Goal: Book appointment/travel/reservation

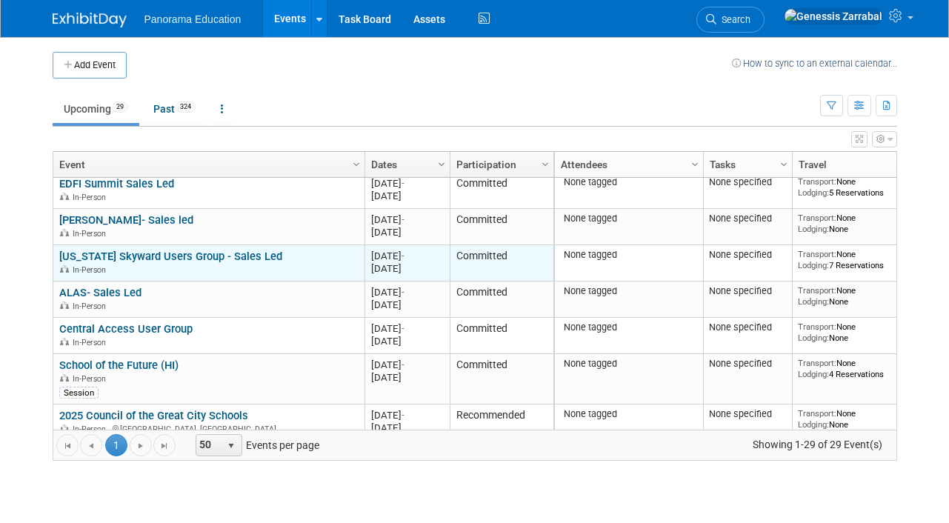
click at [202, 250] on link "[US_STATE] Skyward Users Group - Sales Led" at bounding box center [170, 256] width 223 height 13
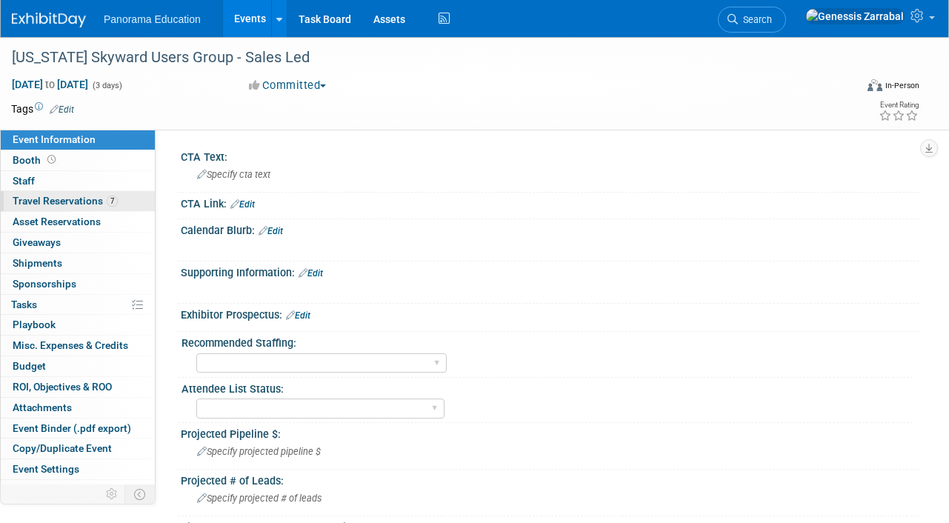
click at [79, 198] on span "Travel Reservations 7" at bounding box center [65, 201] width 105 height 12
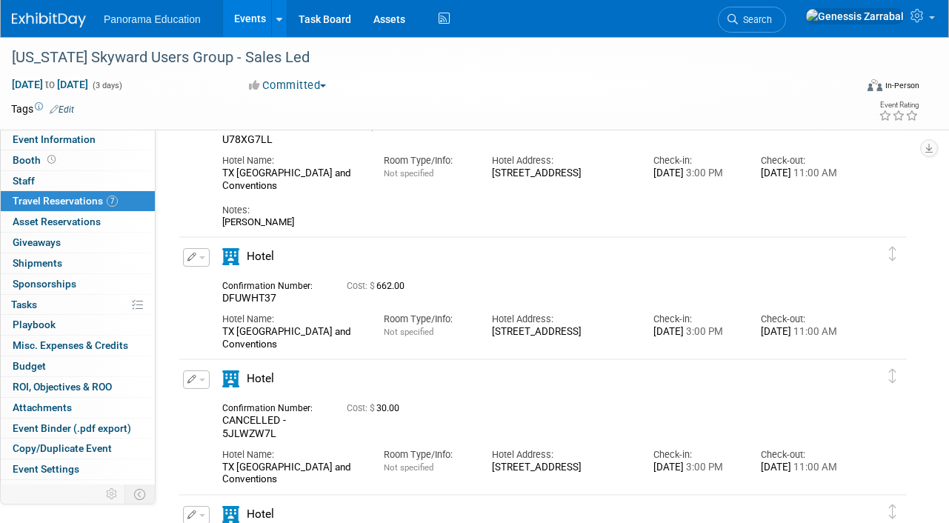
scroll to position [528, 0]
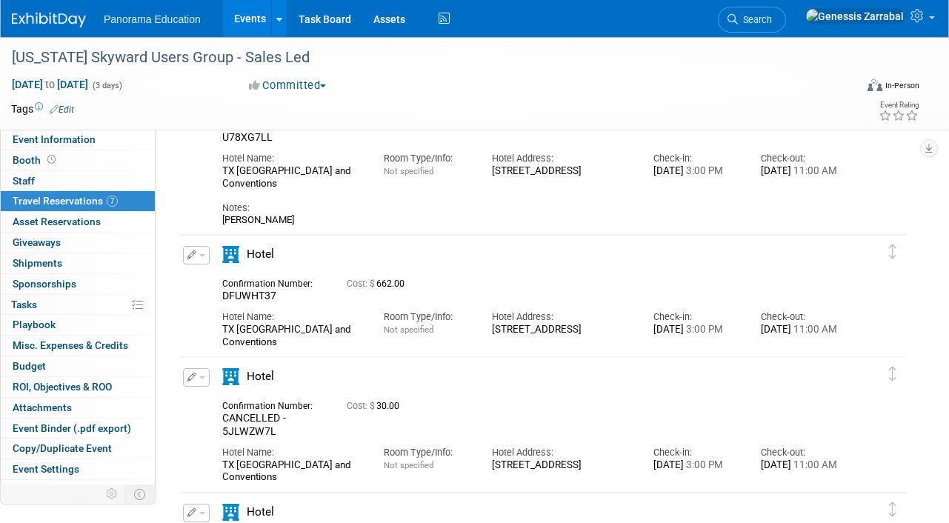
click at [195, 255] on icon "button" at bounding box center [192, 254] width 10 height 9
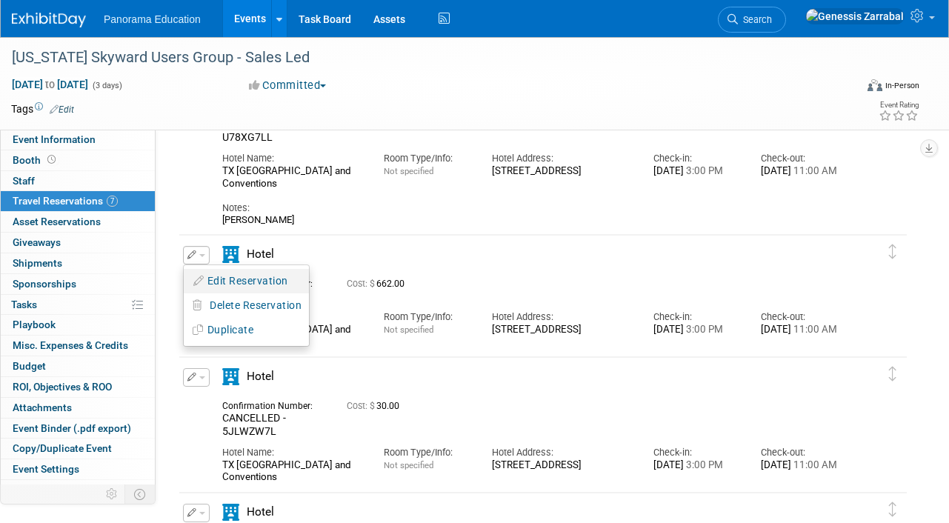
click at [216, 276] on button "Edit Reservation" at bounding box center [246, 280] width 125 height 21
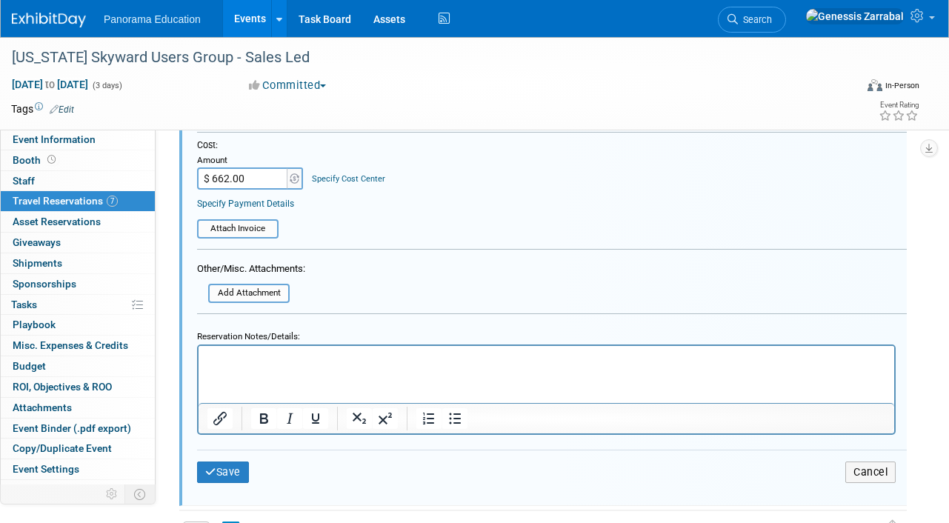
scroll to position [1147, 0]
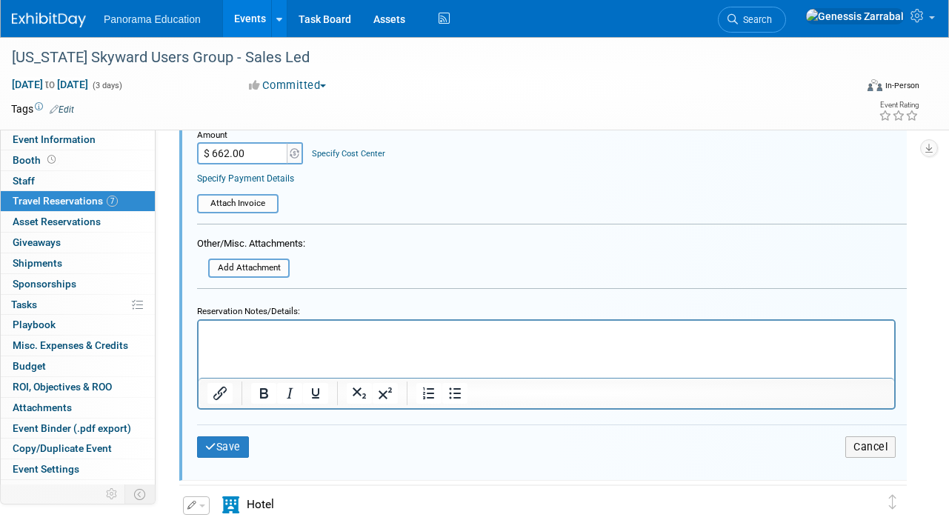
click at [327, 340] on html at bounding box center [547, 330] width 696 height 20
click at [326, 340] on html at bounding box center [547, 330] width 696 height 20
click at [222, 450] on button "Save" at bounding box center [223, 446] width 52 height 21
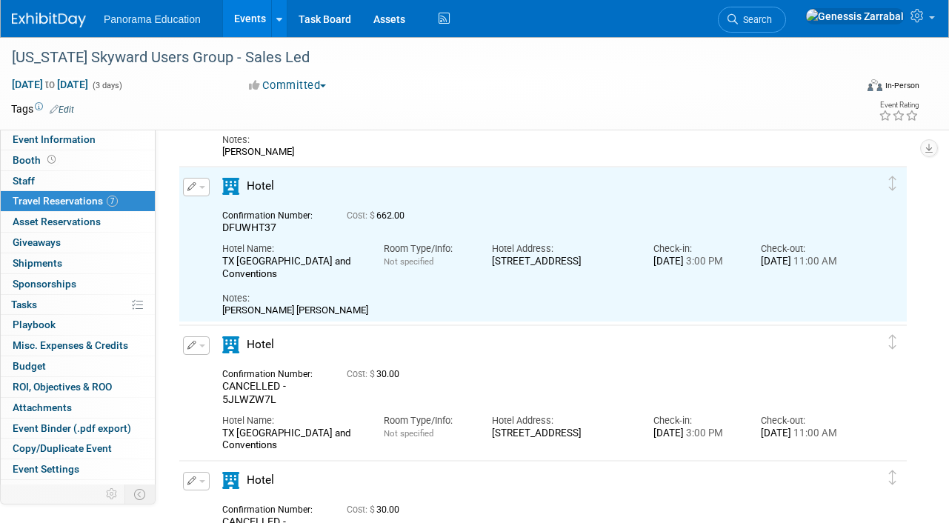
scroll to position [596, 0]
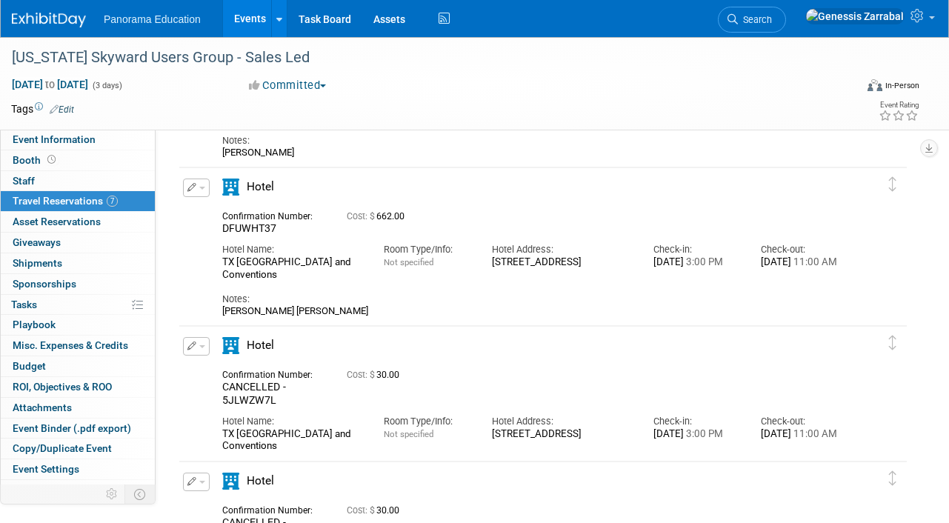
click at [195, 182] on button "button" at bounding box center [196, 188] width 27 height 19
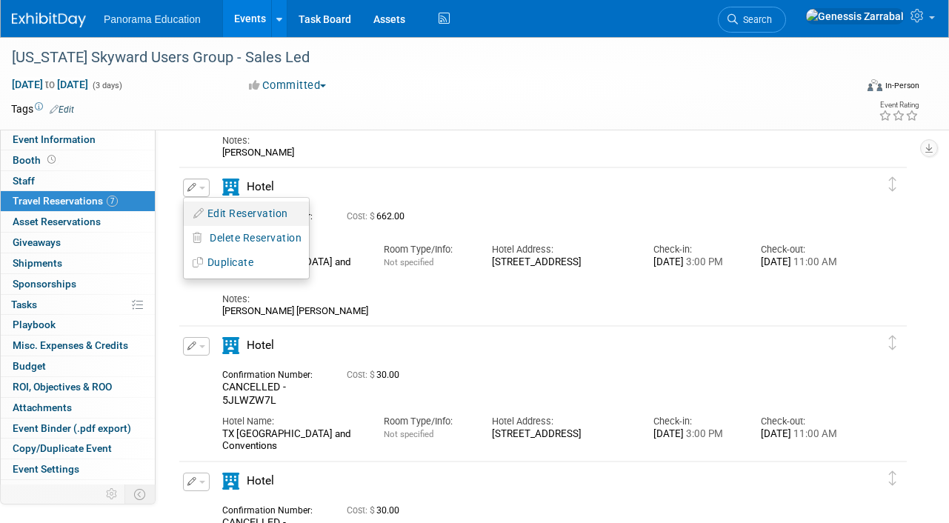
click at [226, 216] on button "Edit Reservation" at bounding box center [246, 213] width 125 height 21
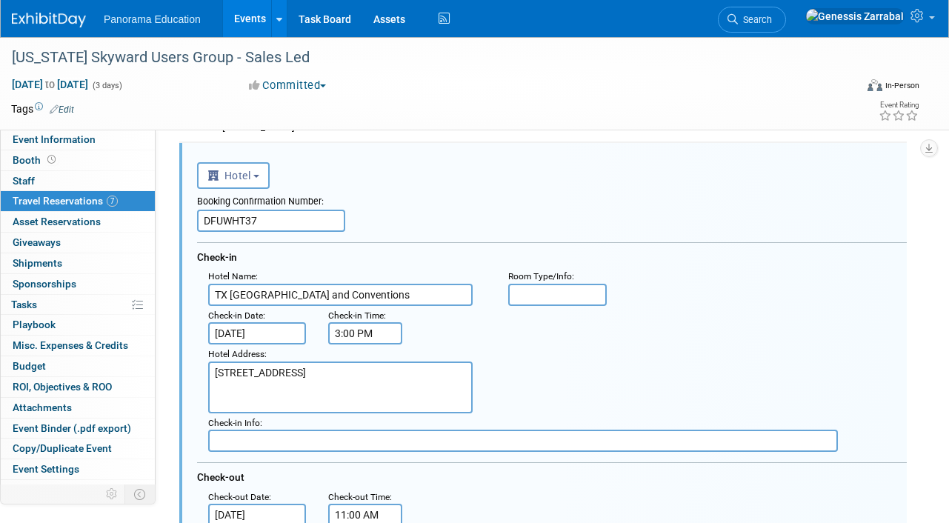
scroll to position [622, 0]
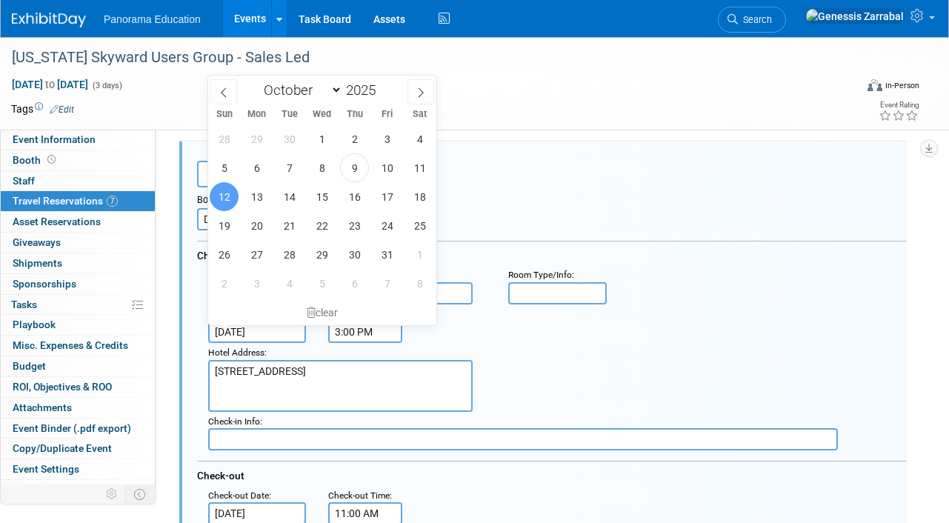
click at [258, 332] on input "Oct 12, 2025" at bounding box center [257, 332] width 98 height 22
click at [259, 202] on span "13" at bounding box center [256, 196] width 29 height 29
type input "[DATE]"
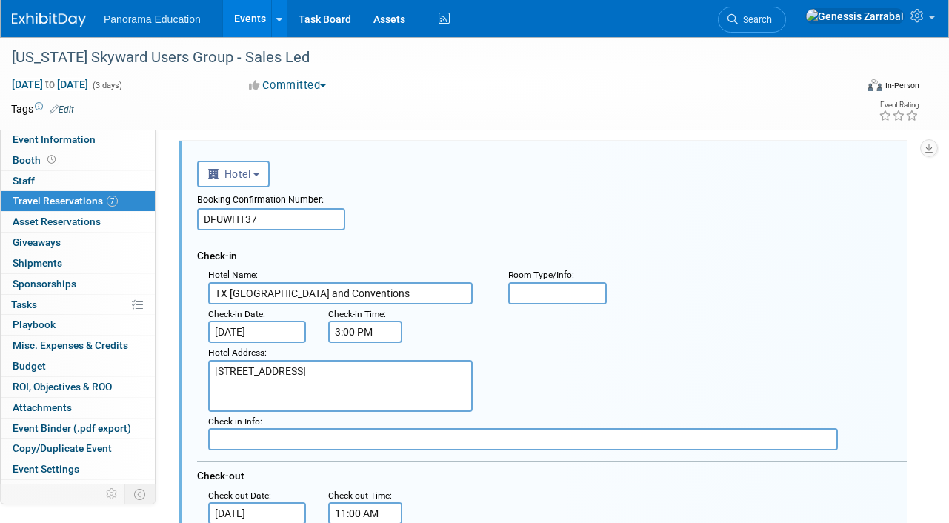
click at [516, 377] on div "Hotel Address : 3001 Kalahari Blvd, Round Rock, TX 78665" at bounding box center [557, 377] width 721 height 69
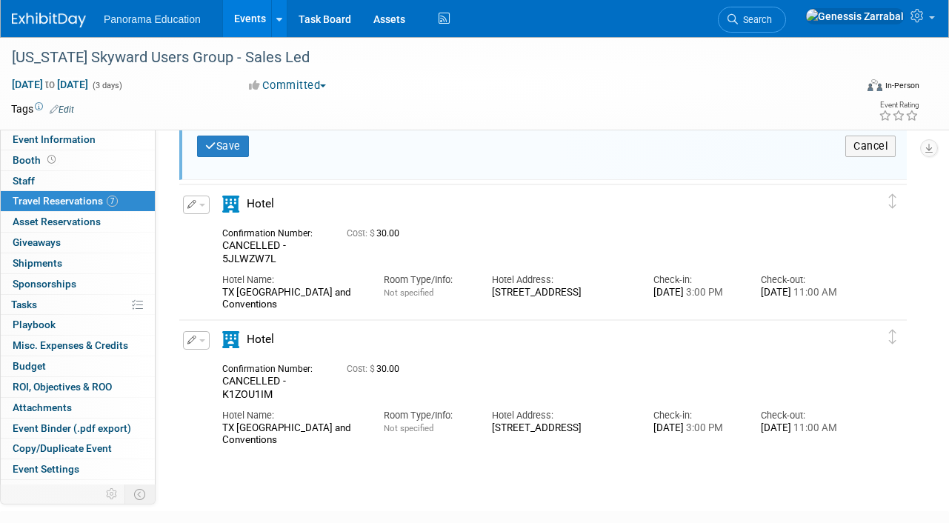
scroll to position [1455, 0]
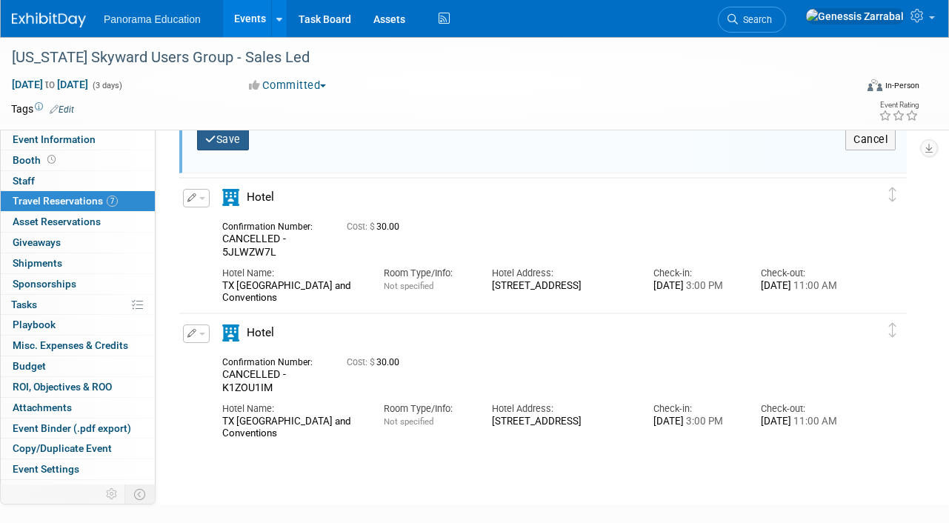
click at [243, 143] on button "Save" at bounding box center [223, 139] width 52 height 21
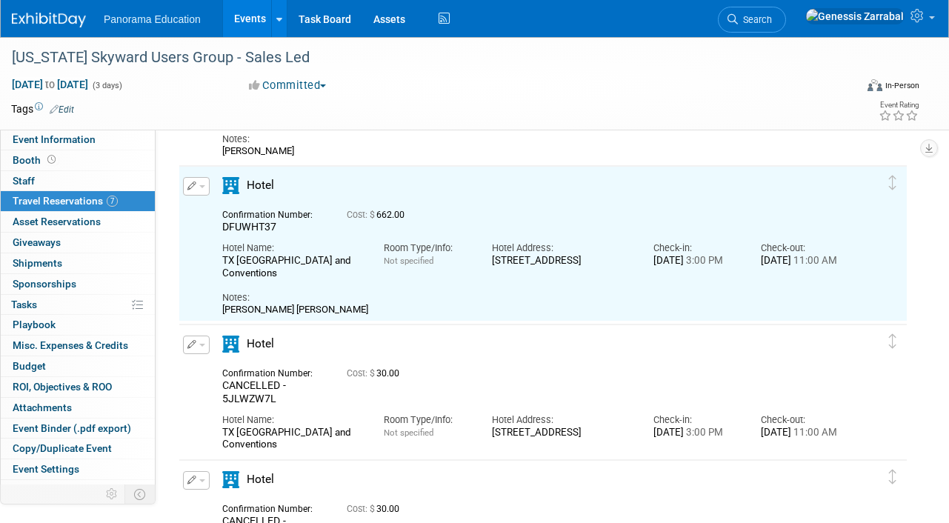
scroll to position [596, 0]
click at [203, 370] on div "Edit Reservation Cost: $" at bounding box center [531, 395] width 705 height 116
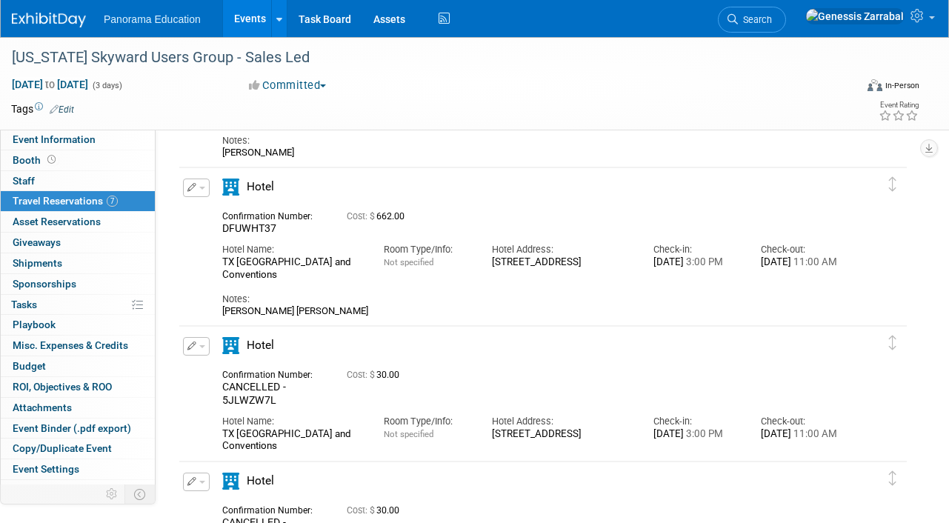
click at [305, 309] on div "Connor Petersen" at bounding box center [534, 311] width 625 height 12
